Goal: Find specific page/section: Find specific page/section

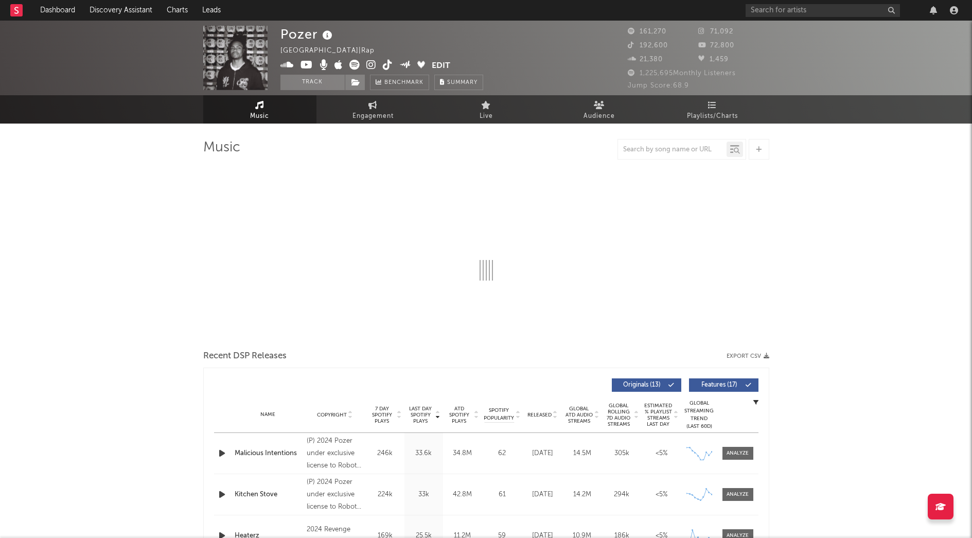
select select "6m"
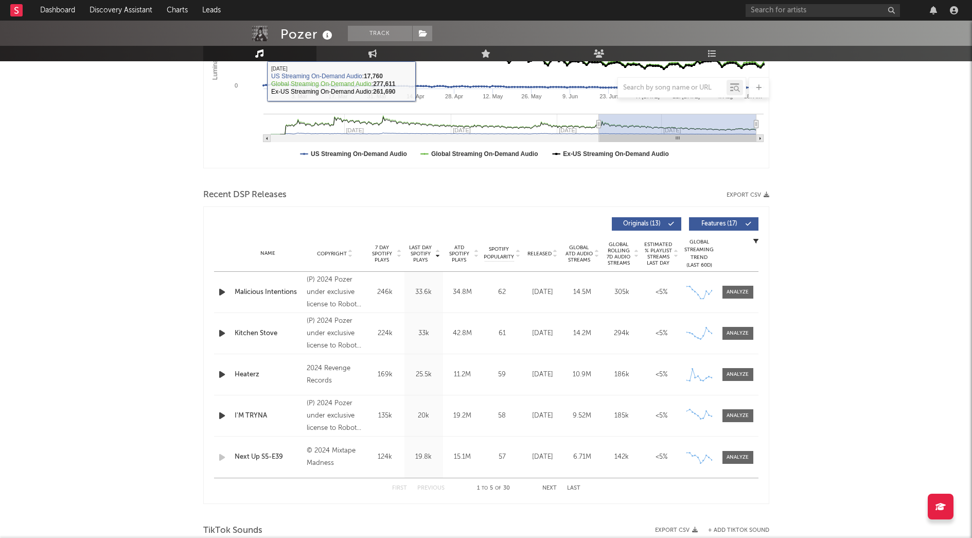
scroll to position [257, 0]
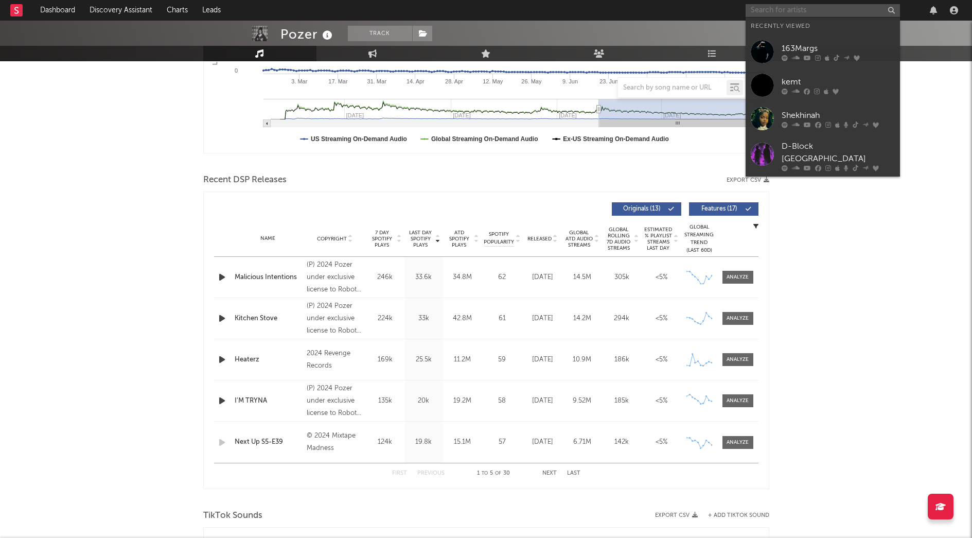
click at [758, 12] on input "text" at bounding box center [822, 10] width 154 height 13
paste input "[PERSON_NAME]"
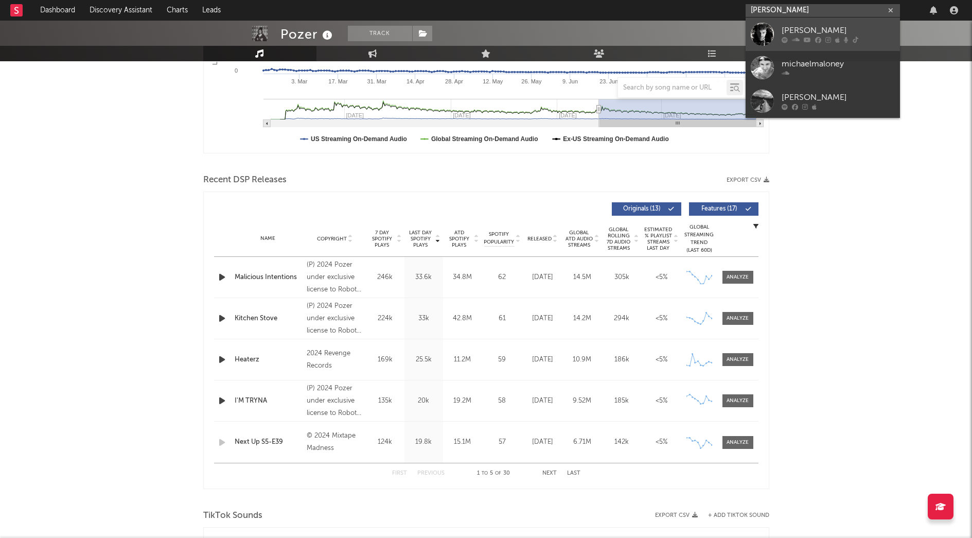
type input "[PERSON_NAME]"
click at [838, 31] on div "[PERSON_NAME]" at bounding box center [837, 31] width 113 height 12
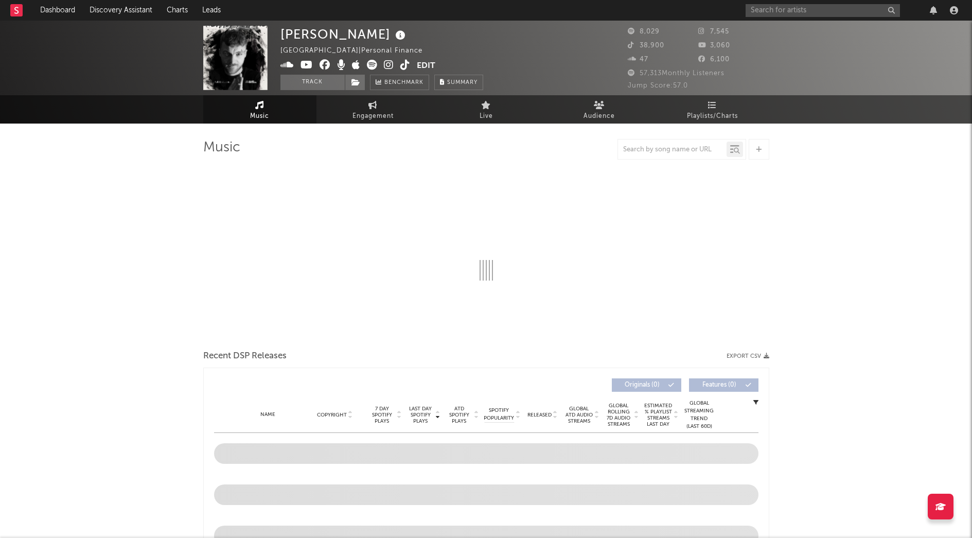
select select "6m"
